Goal: Navigation & Orientation: Find specific page/section

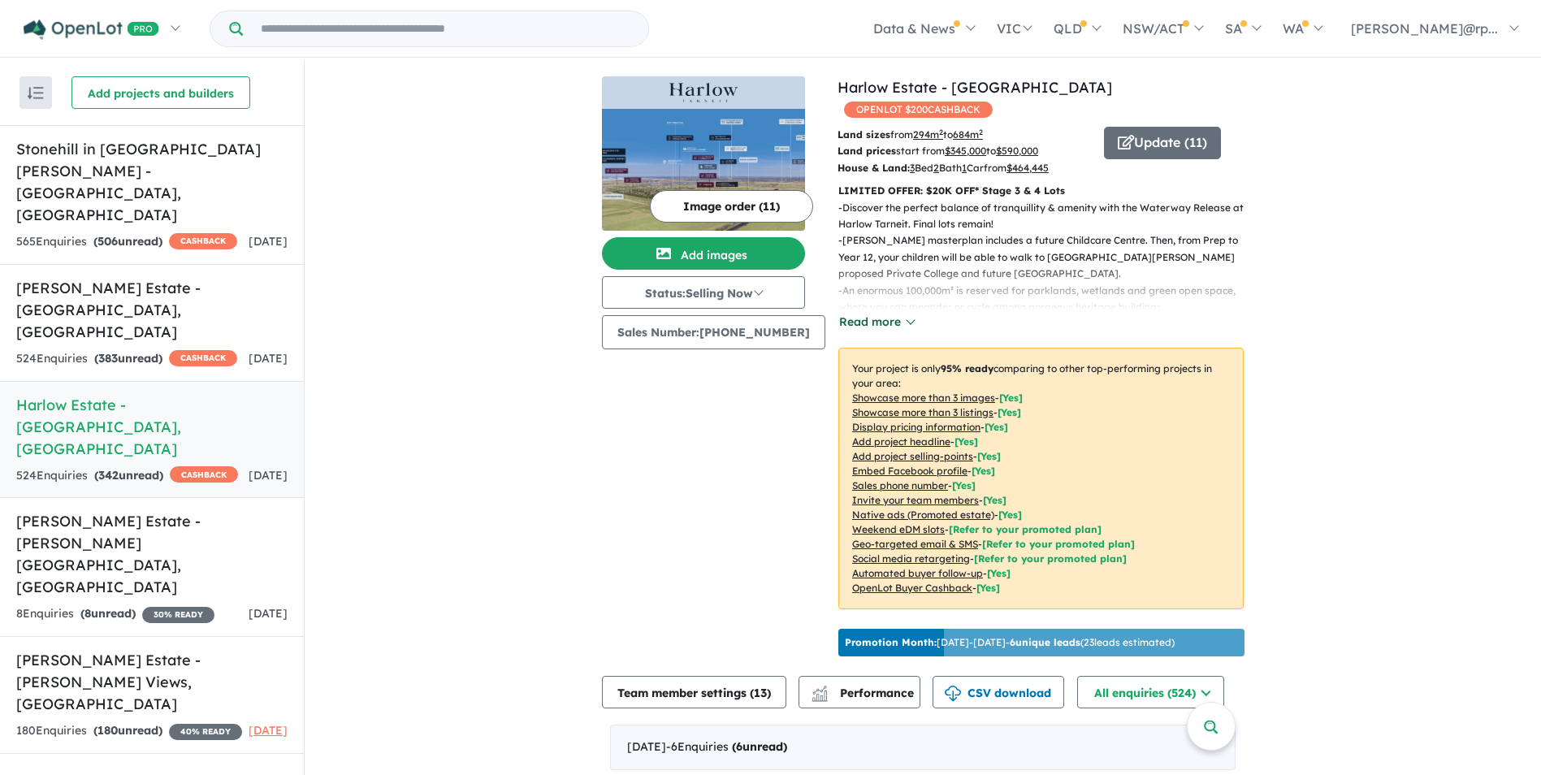
click at [896, 313] on button "Read more" at bounding box center [877, 322] width 76 height 19
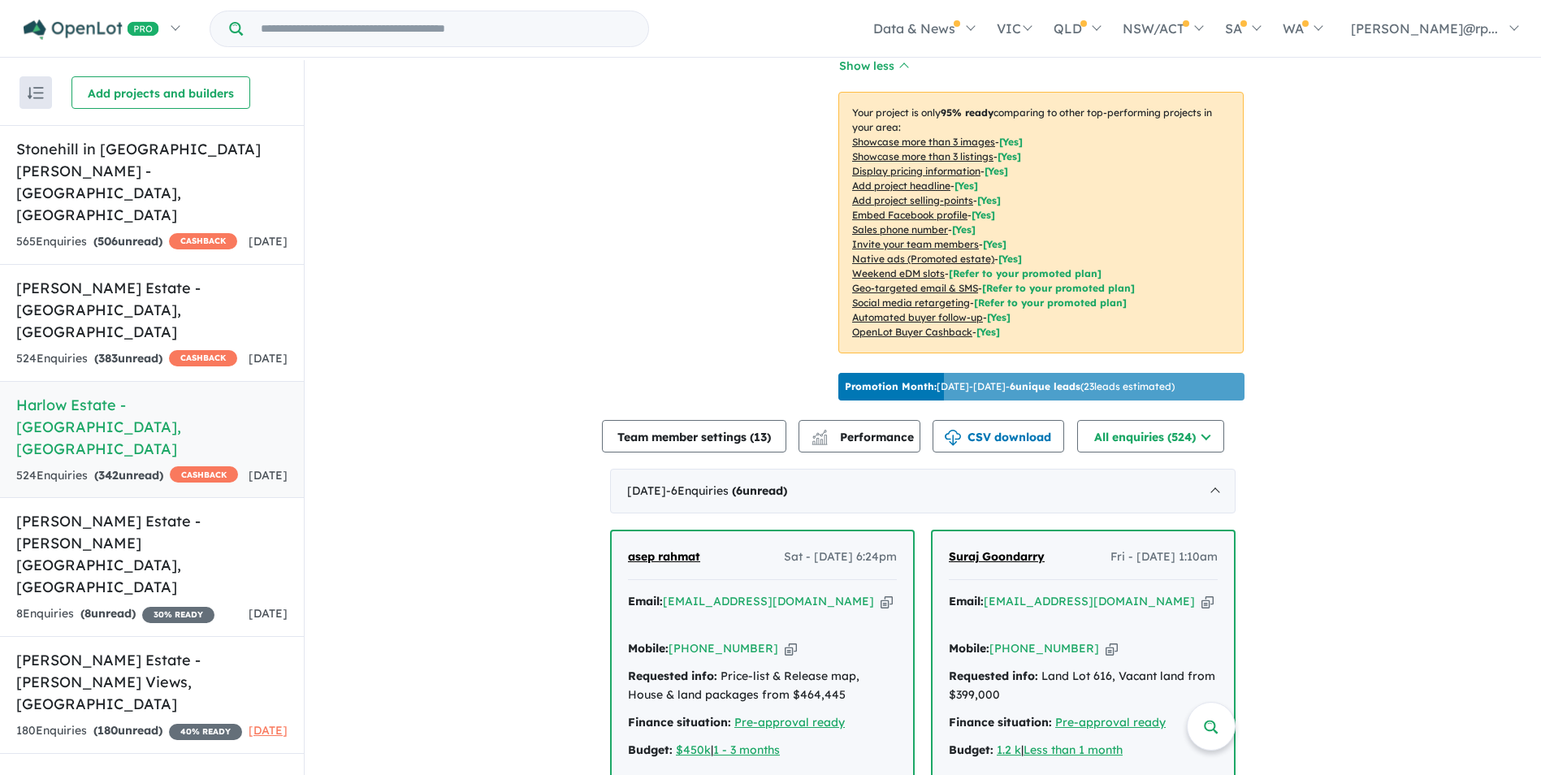
scroll to position [488, 0]
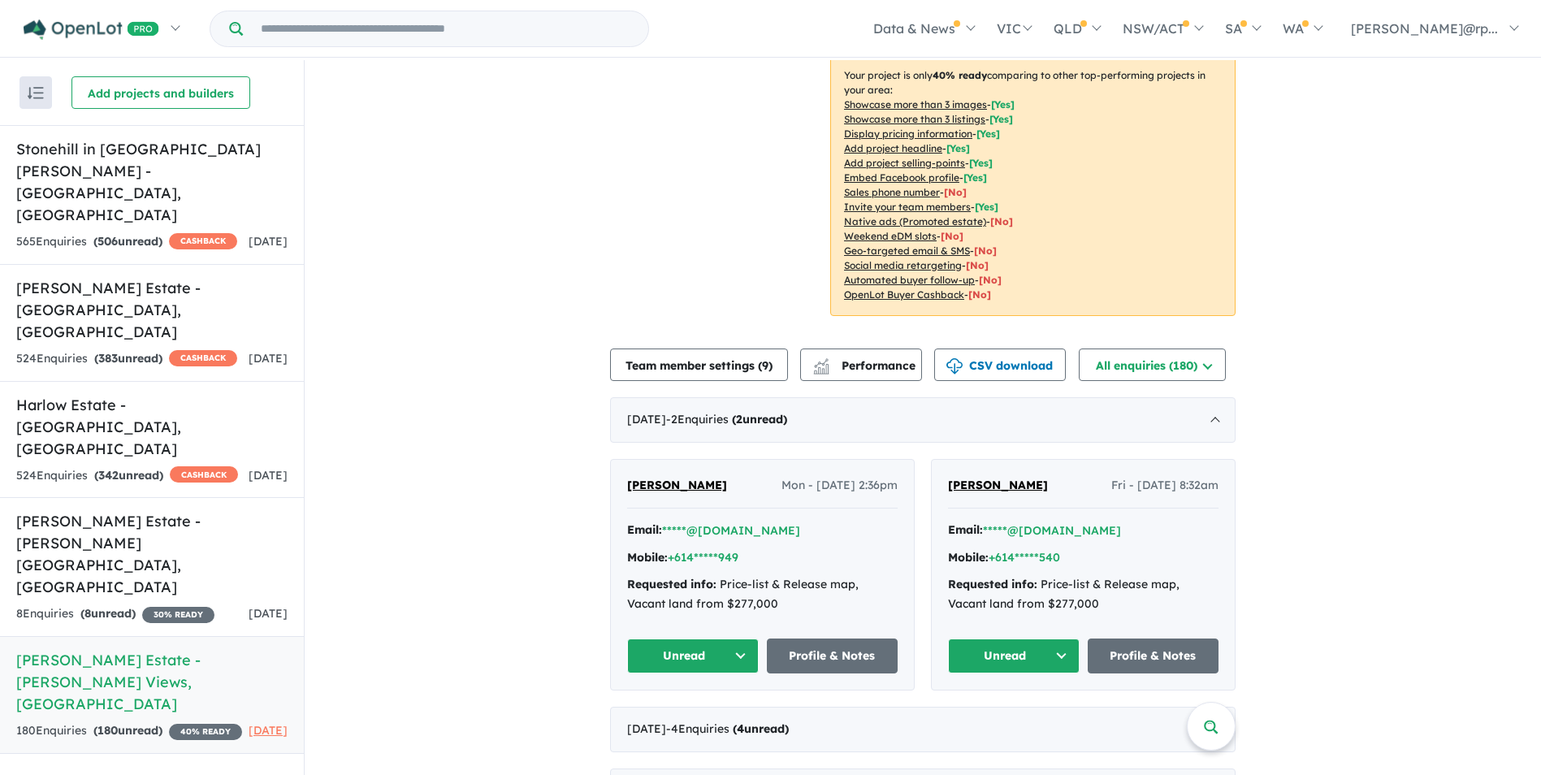
scroll to position [325, 0]
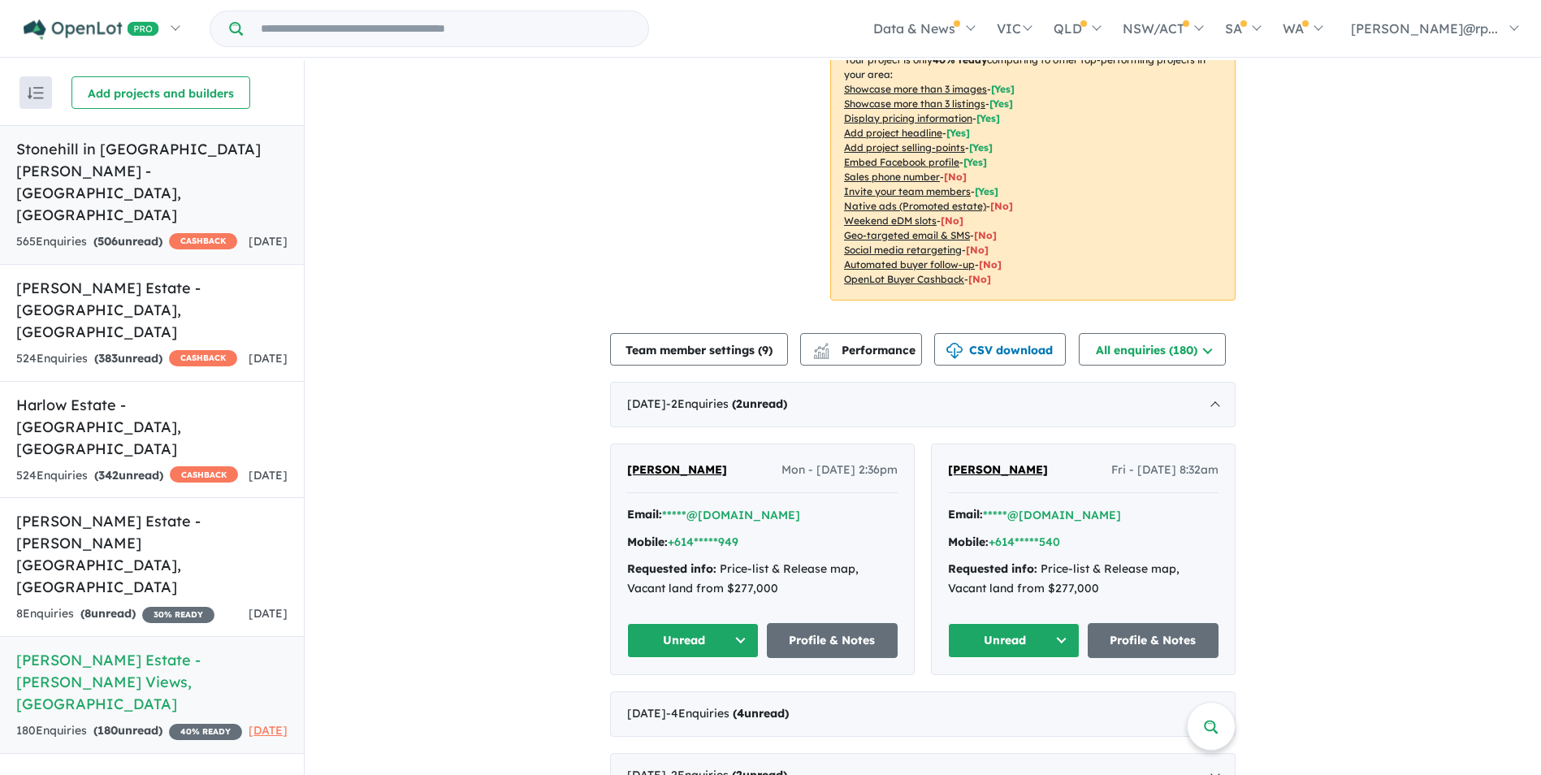
click at [197, 182] on link "Stonehill in [GEOGRAPHIC_DATA][PERSON_NAME] - [GEOGRAPHIC_DATA] , [GEOGRAPHIC_D…" at bounding box center [152, 195] width 304 height 140
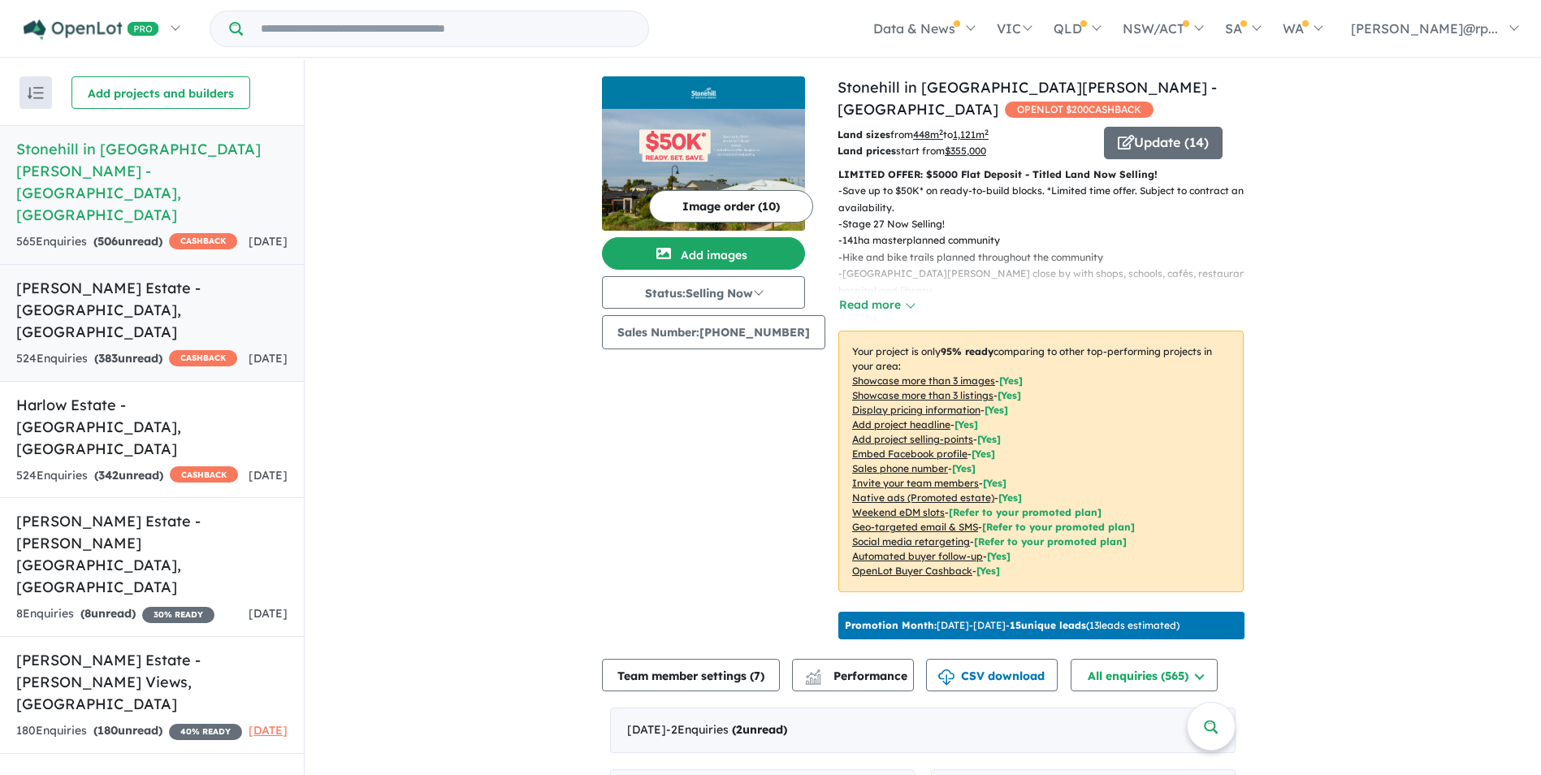
click at [203, 349] on div "524 Enquir ies ( 383 unread) CASHBACK" at bounding box center [126, 359] width 221 height 20
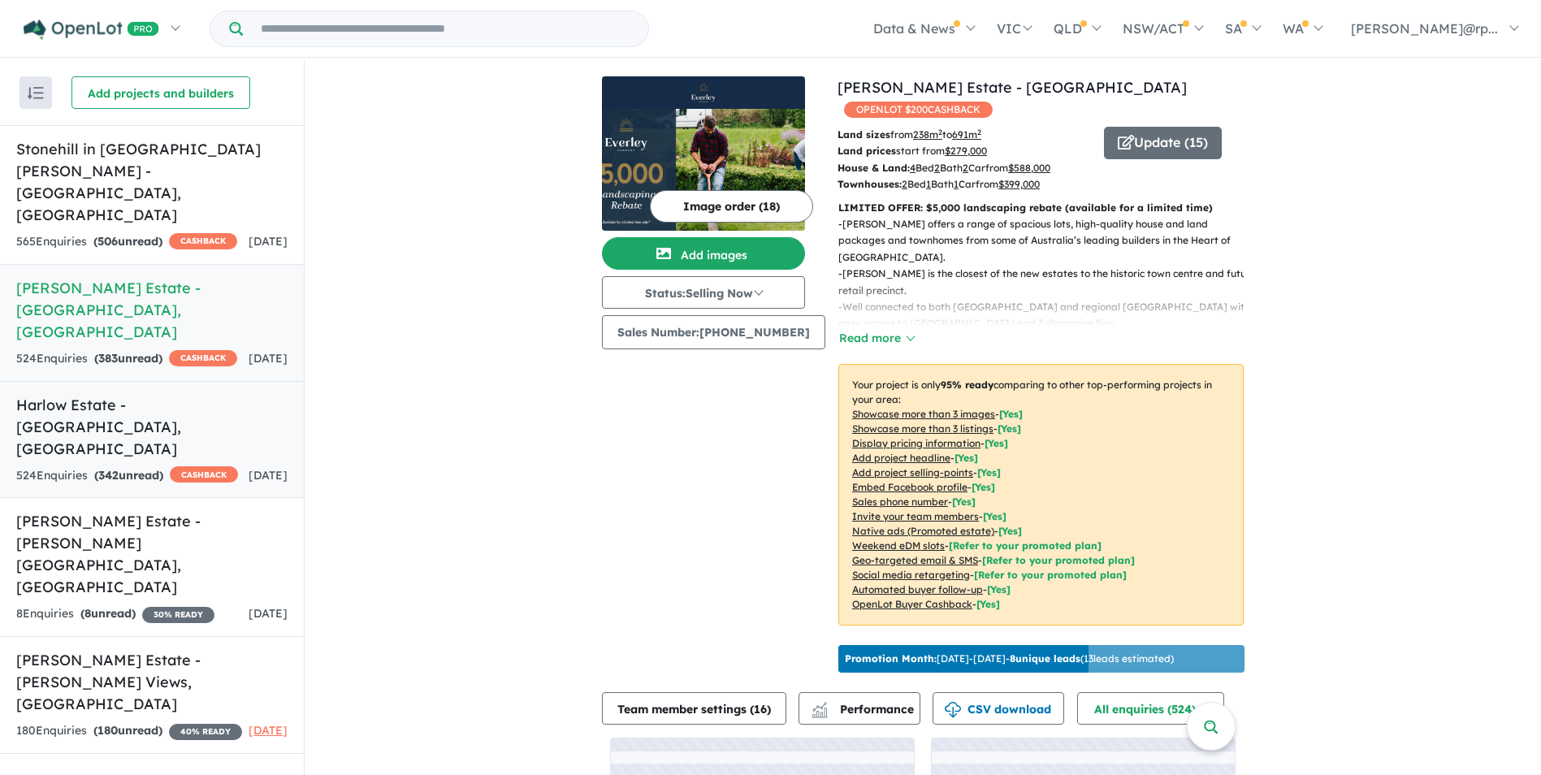
click at [211, 394] on h5 "Harlow Estate - Tarneit , VIC" at bounding box center [151, 427] width 271 height 66
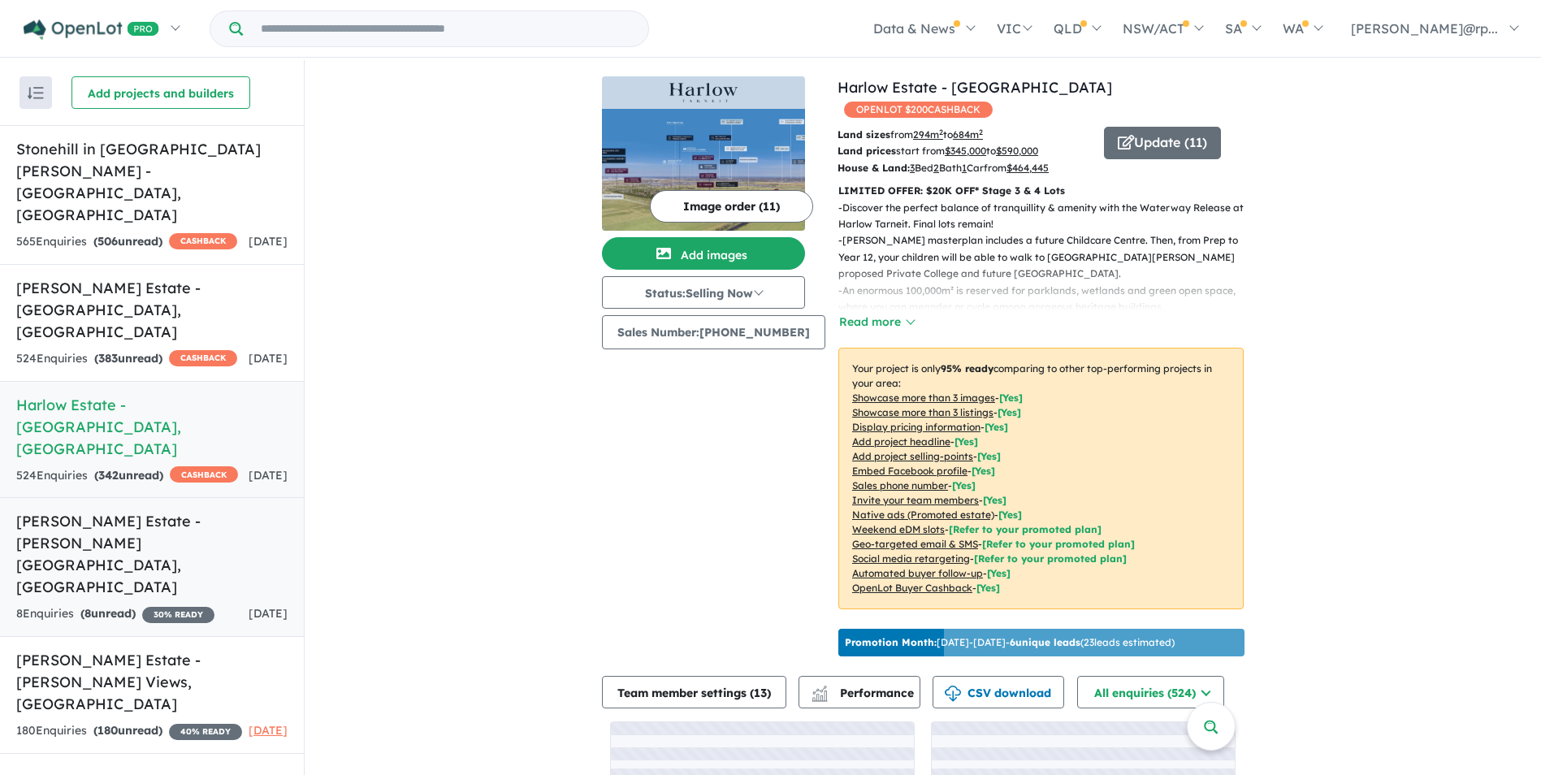
click at [206, 510] on h5 "Alma Estate - Clyde North , VIC" at bounding box center [151, 554] width 271 height 88
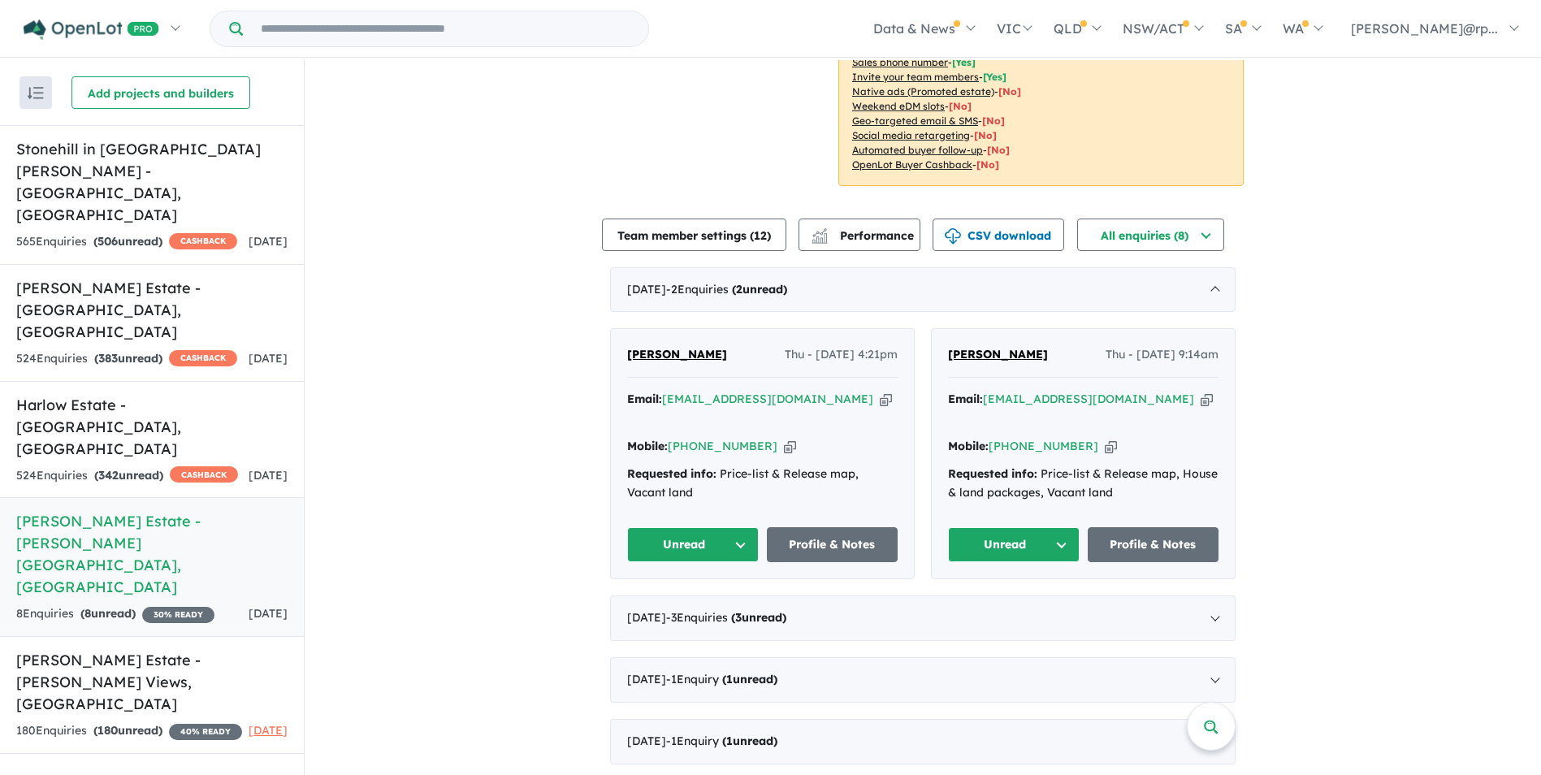
scroll to position [430, 0]
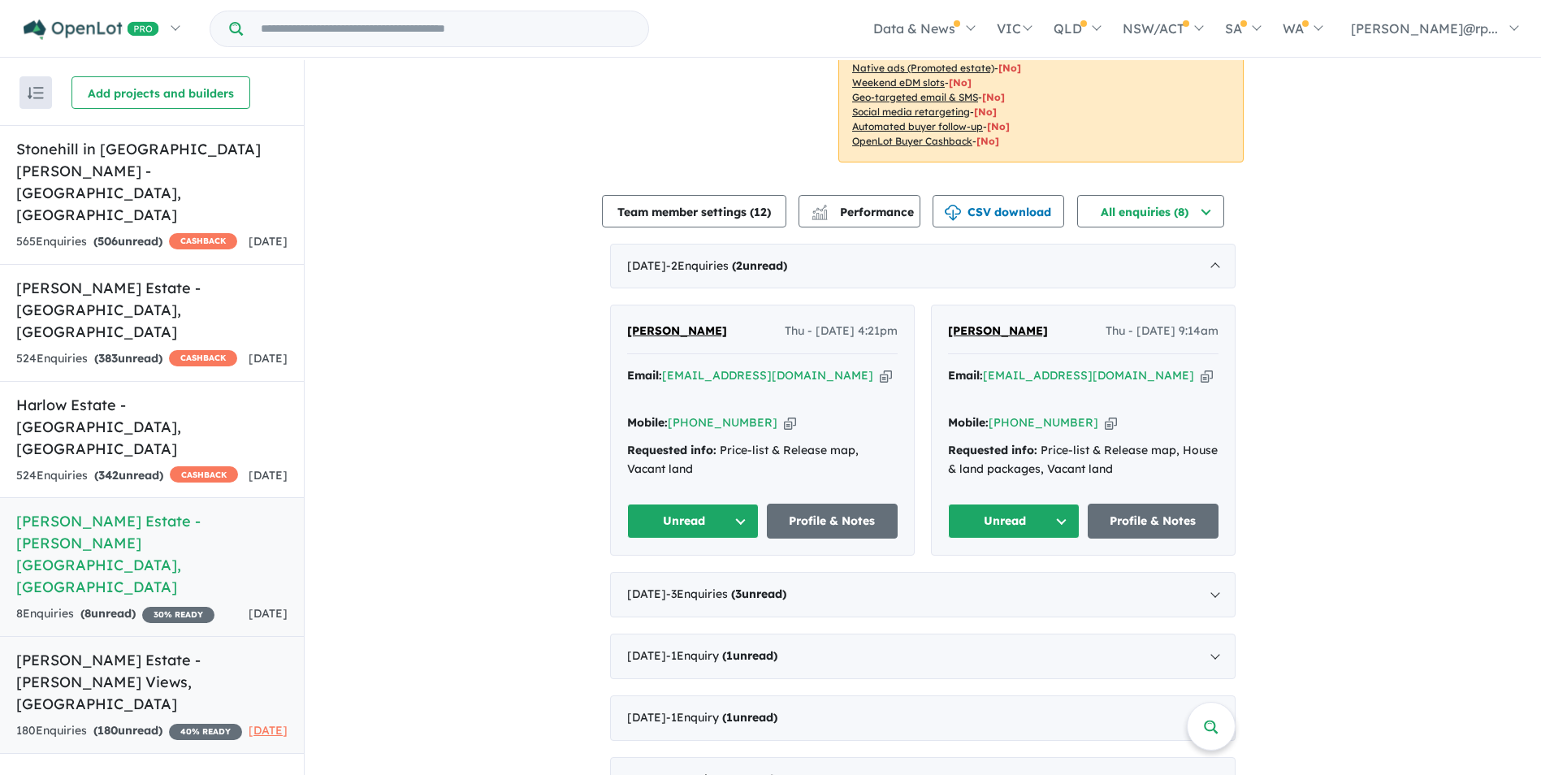
click at [176, 547] on link "Exford Waters Estate - Weir Views , VIC 180 Enquir ies ( 180 unread) 40 % READY…" at bounding box center [152, 695] width 304 height 118
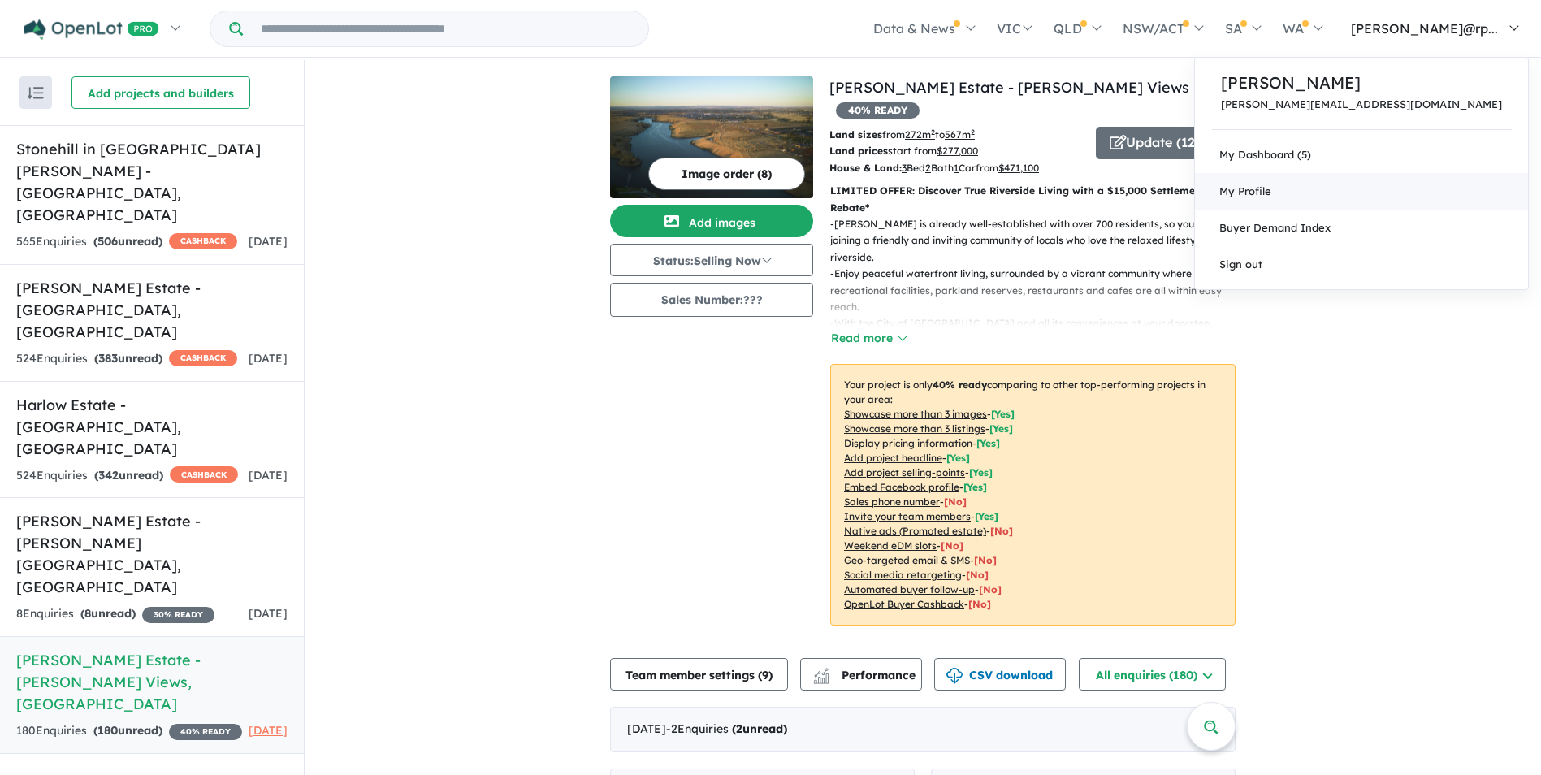
click at [1033, 178] on link "My Profile" at bounding box center [1361, 191] width 333 height 37
